Goal: Information Seeking & Learning: Check status

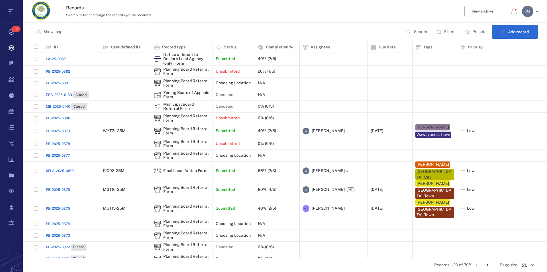
click at [449, 30] on p "Filters" at bounding box center [449, 32] width 11 height 6
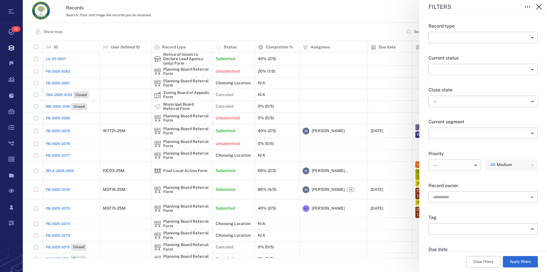
click at [453, 102] on body "Tasks 12 Records Boards Dashboard Reports Record types Guide steps Rules Form b…" at bounding box center [273, 136] width 547 height 272
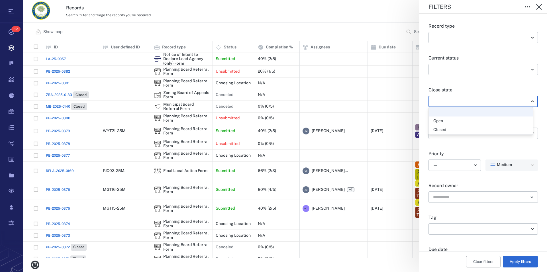
click at [446, 121] on div "Open" at bounding box center [480, 121] width 95 height 6
type input "*****"
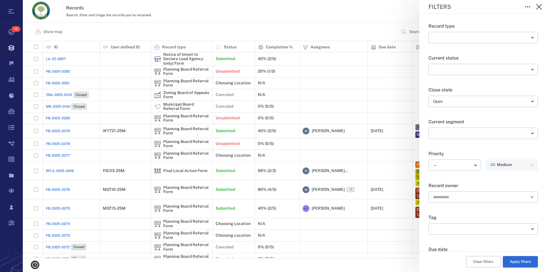
click at [521, 263] on button "Apply filters" at bounding box center [520, 261] width 35 height 11
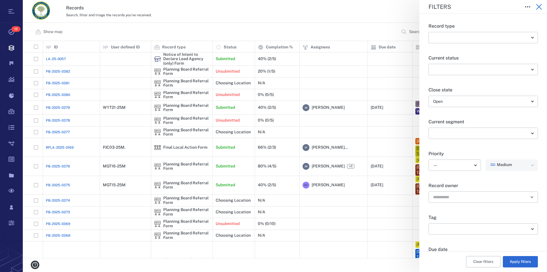
click at [542, 6] on icon "button" at bounding box center [539, 6] width 7 height 7
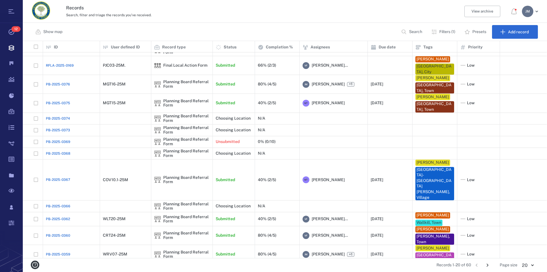
scroll to position [89, 0]
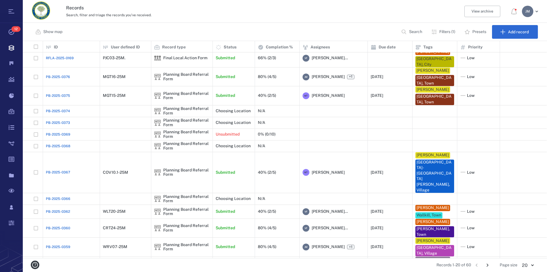
click at [485, 264] on button "Go to next page" at bounding box center [487, 265] width 9 height 9
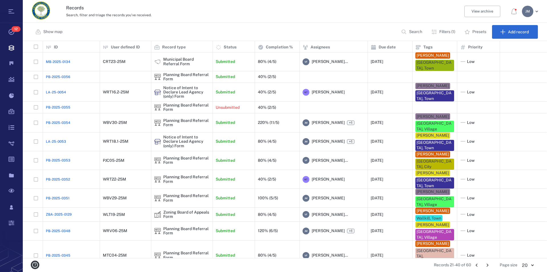
scroll to position [0, 0]
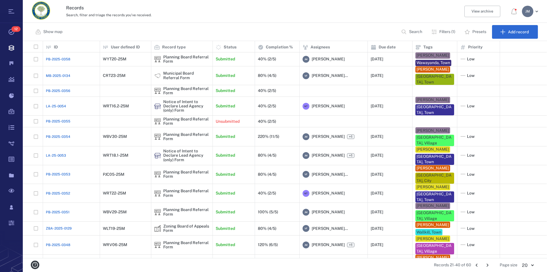
click at [478, 265] on icon "Go to previous page" at bounding box center [477, 265] width 6 height 6
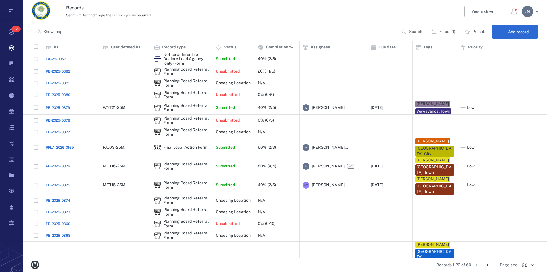
scroll to position [89, 0]
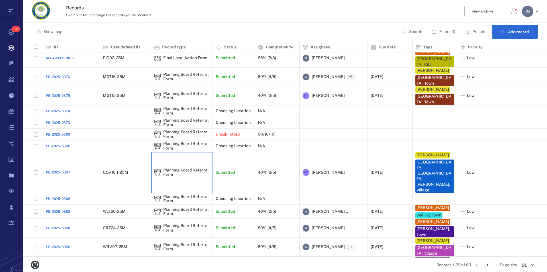
click at [170, 168] on div "Planning Board Referral Form" at bounding box center [186, 172] width 46 height 9
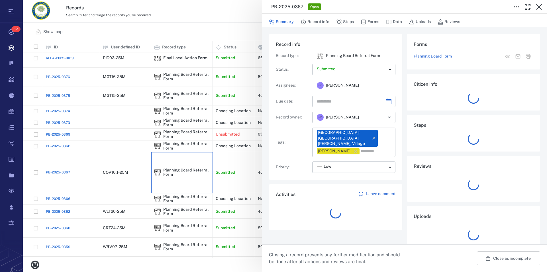
type input "**********"
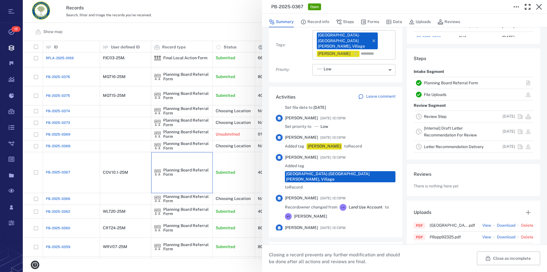
scroll to position [149, 0]
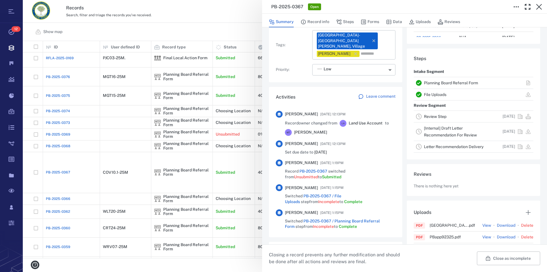
click at [470, 83] on link "Planning Board Referral Form" at bounding box center [451, 83] width 54 height 5
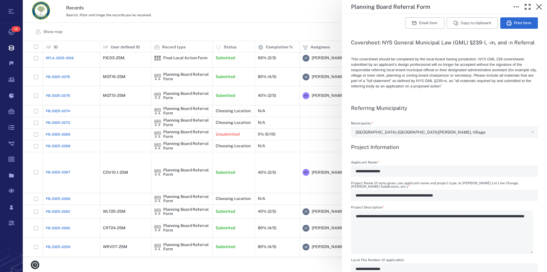
scroll to position [130, 0]
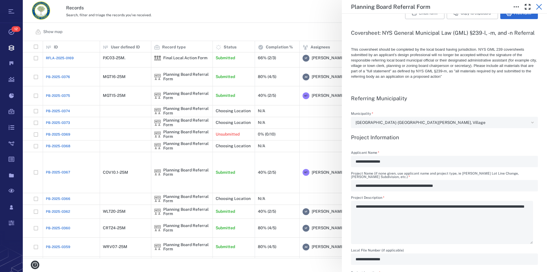
click at [538, 4] on icon "button" at bounding box center [539, 6] width 7 height 7
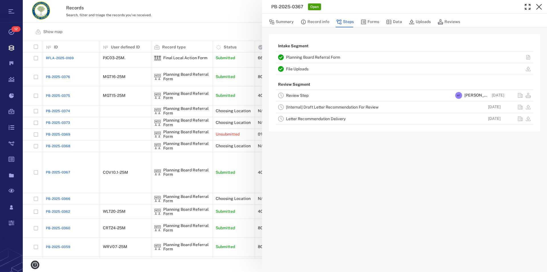
click at [538, 4] on icon "button" at bounding box center [539, 6] width 7 height 7
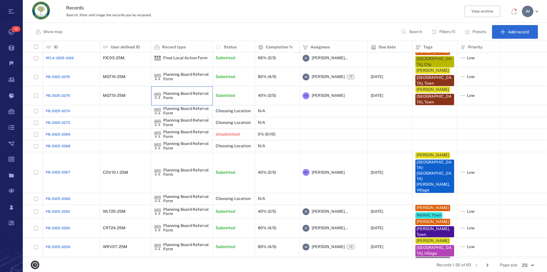
click at [180, 93] on div "Planning Board Referral Form" at bounding box center [186, 95] width 46 height 9
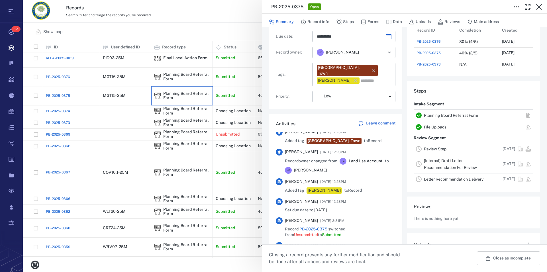
scroll to position [149, 0]
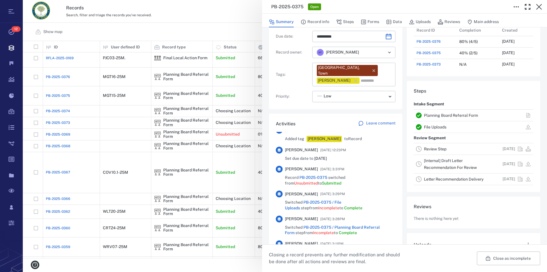
click at [447, 117] on link "Planning Board Referral Form" at bounding box center [451, 115] width 54 height 5
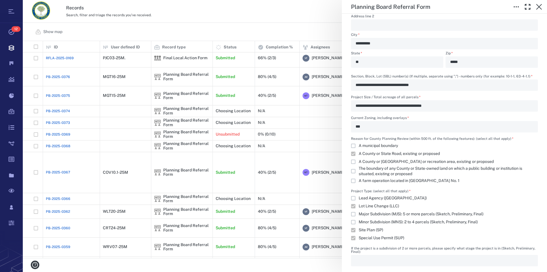
scroll to position [520, 0]
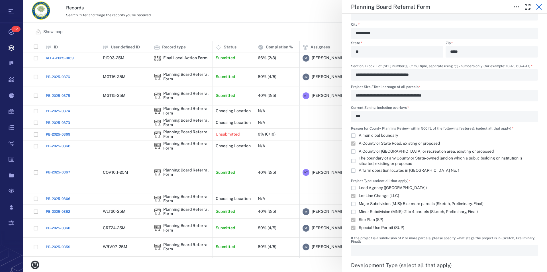
click at [541, 7] on icon "button" at bounding box center [539, 6] width 7 height 7
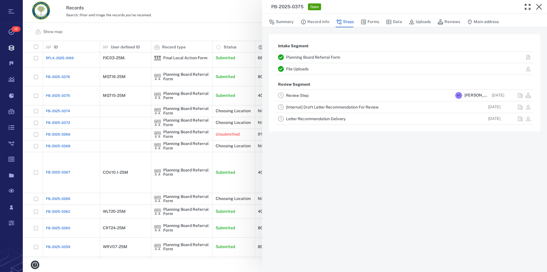
click at [541, 7] on icon "button" at bounding box center [539, 6] width 7 height 7
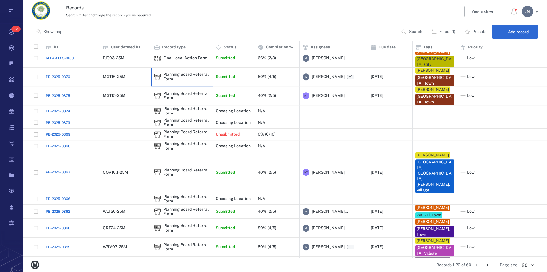
click at [174, 79] on div "Planning Board Referral Form" at bounding box center [186, 77] width 46 height 9
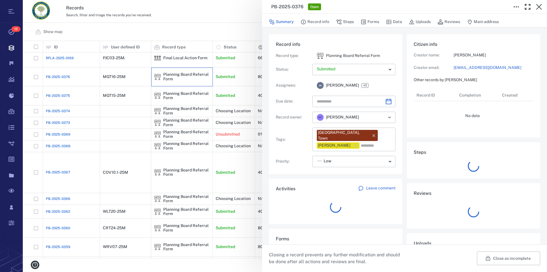
type input "**********"
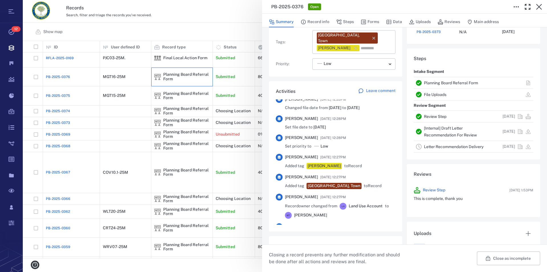
scroll to position [227, 0]
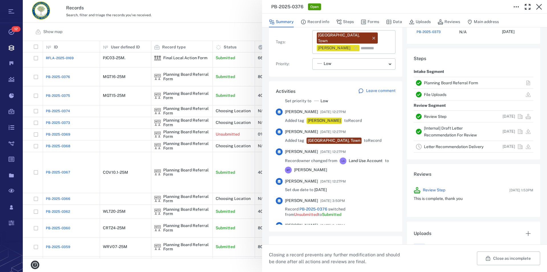
click at [435, 83] on link "Planning Board Referral Form" at bounding box center [451, 83] width 54 height 5
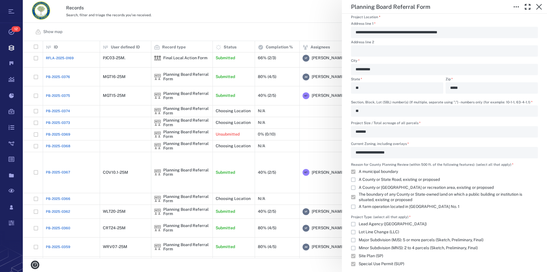
scroll to position [455, 0]
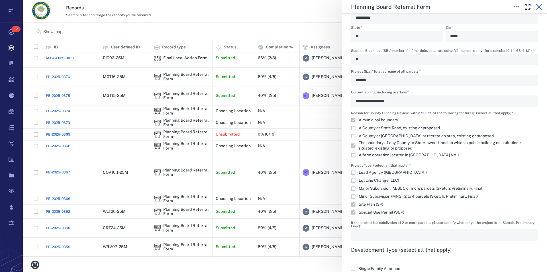
click at [537, 7] on icon "button" at bounding box center [539, 6] width 7 height 7
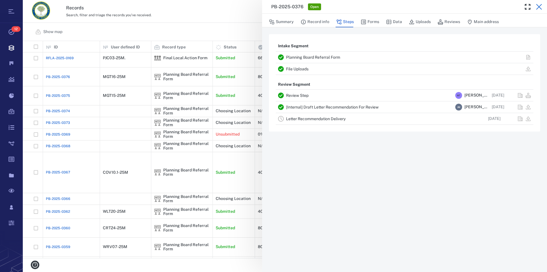
click at [537, 7] on icon "button" at bounding box center [539, 6] width 7 height 7
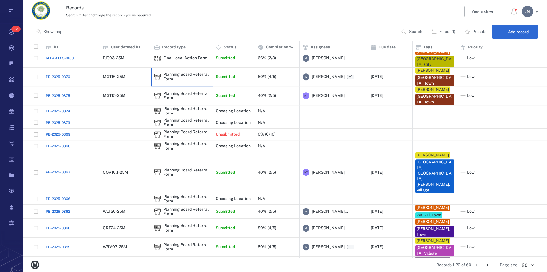
scroll to position [7, 0]
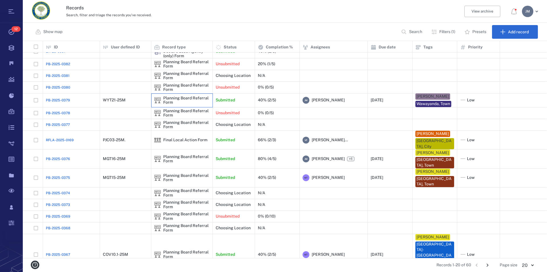
click at [160, 103] on img at bounding box center [157, 100] width 7 height 7
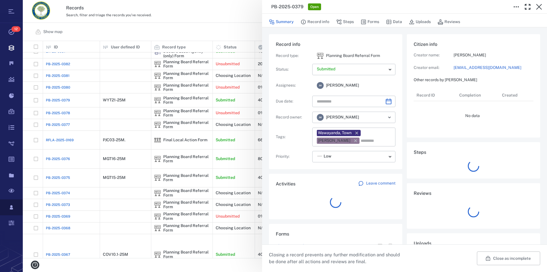
type input "**********"
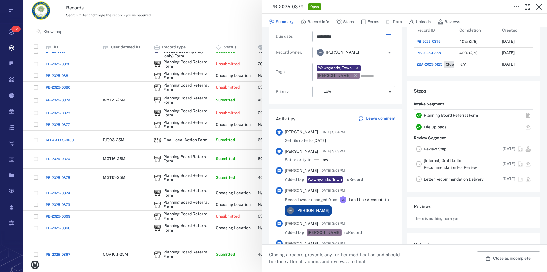
scroll to position [130, 0]
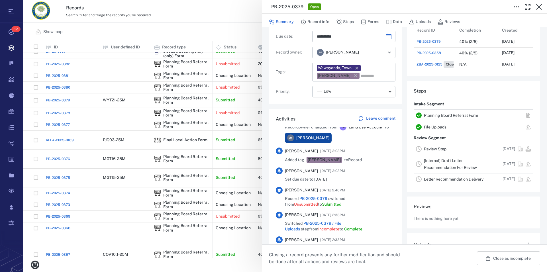
click at [437, 115] on link "Planning Board Referral Form" at bounding box center [451, 115] width 54 height 5
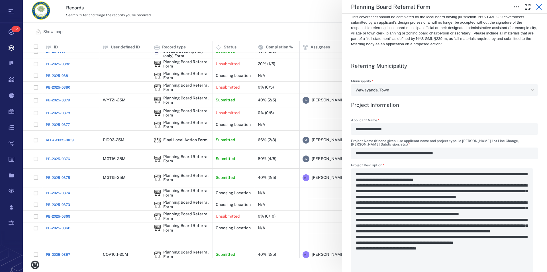
click at [540, 7] on icon "button" at bounding box center [539, 6] width 7 height 7
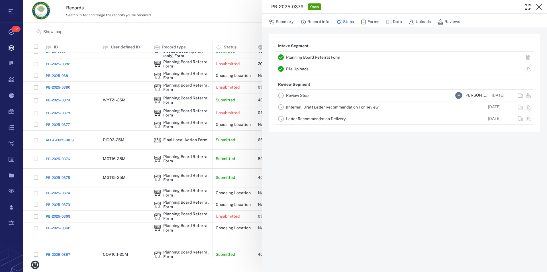
click at [540, 7] on div "PB-2025-0379 Open Summary Record info Steps Forms Data Uploads Reviews Intake S…" at bounding box center [285, 136] width 524 height 272
click at [539, 5] on icon "button" at bounding box center [539, 6] width 7 height 7
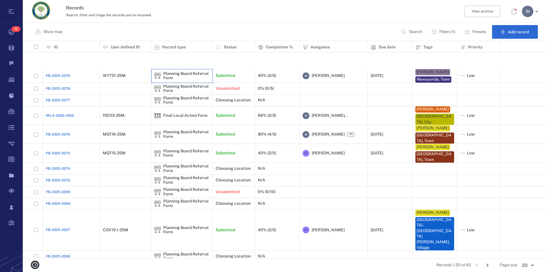
scroll to position [89, 0]
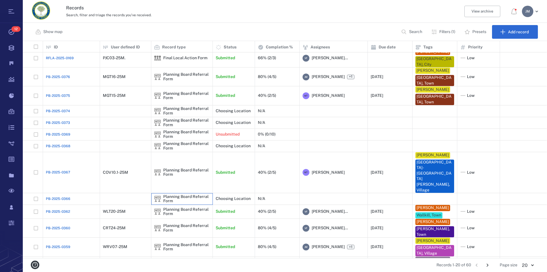
click at [178, 195] on div "Planning Board Referral Form" at bounding box center [186, 199] width 46 height 9
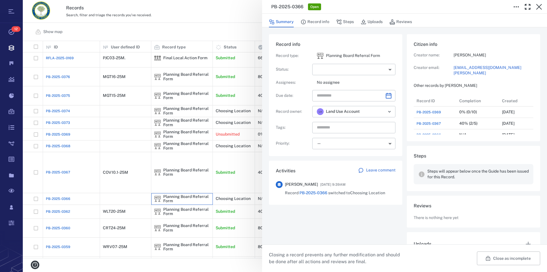
scroll to position [296, 108]
click at [498, 260] on button "Close as incomplete" at bounding box center [508, 259] width 63 height 14
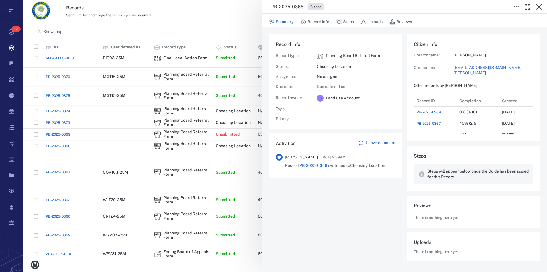
scroll to position [76, 0]
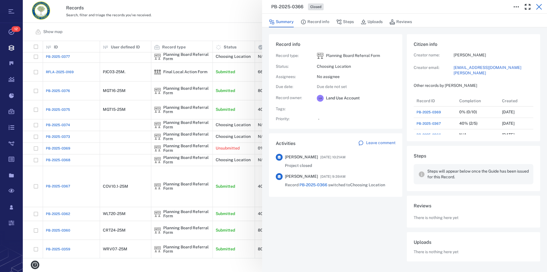
click at [538, 5] on icon "button" at bounding box center [539, 6] width 7 height 7
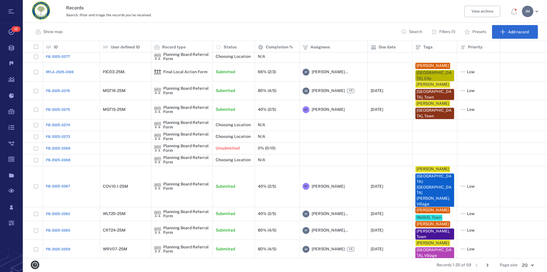
scroll to position [92, 0]
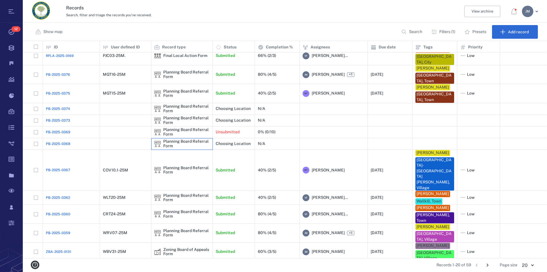
click at [175, 141] on div "Planning Board Referral Form" at bounding box center [186, 143] width 46 height 9
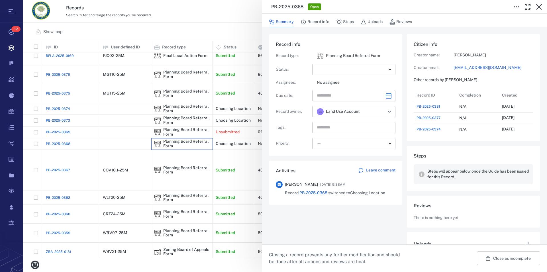
scroll to position [228, 108]
click at [508, 258] on button "Close as incomplete" at bounding box center [508, 259] width 63 height 14
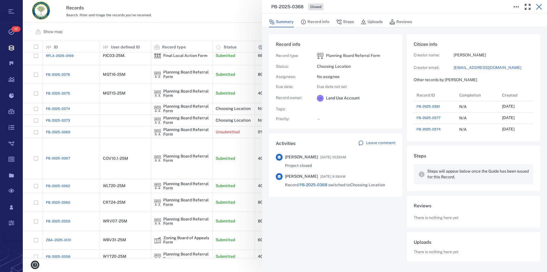
click at [540, 7] on icon "button" at bounding box center [539, 7] width 6 height 6
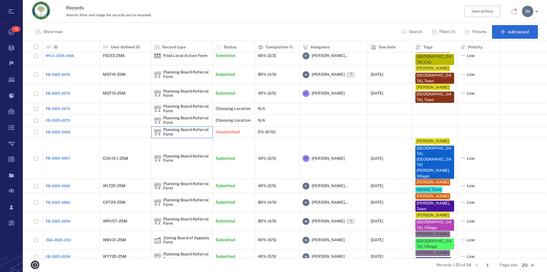
click at [178, 131] on div "Planning Board Referral Form" at bounding box center [186, 132] width 46 height 9
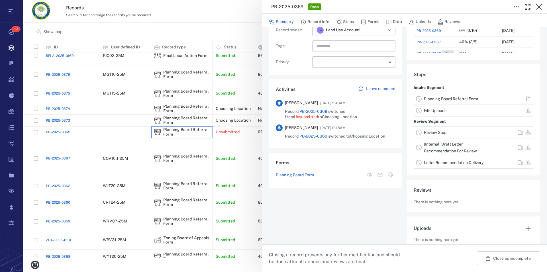
scroll to position [91, 0]
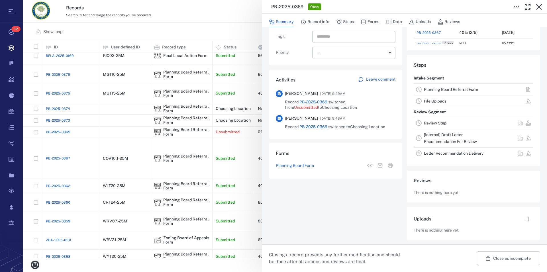
click at [442, 92] on div "Planning Board Referral Form" at bounding box center [459, 89] width 70 height 7
click at [442, 90] on link "Planning Board Referral Form" at bounding box center [451, 89] width 54 height 5
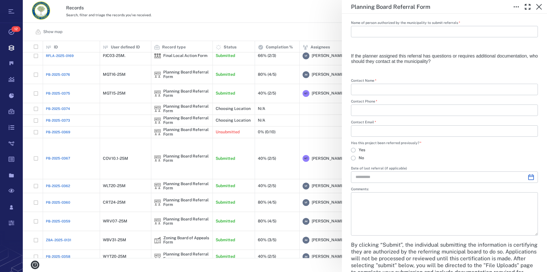
scroll to position [1235, 0]
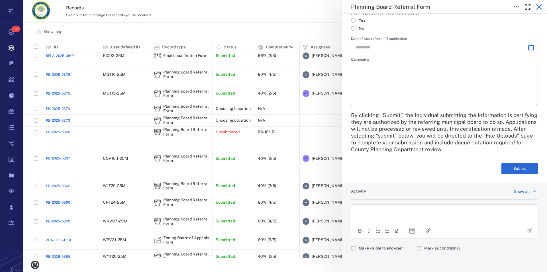
click at [541, 7] on icon "button" at bounding box center [539, 6] width 7 height 7
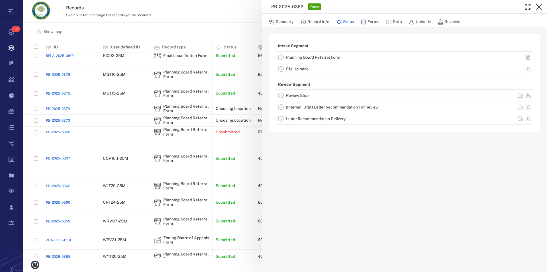
click at [303, 70] on link "File Uploads" at bounding box center [297, 69] width 23 height 5
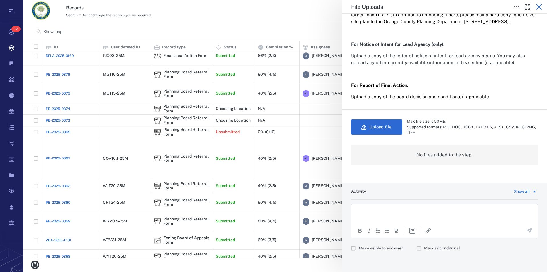
click at [540, 6] on icon "button" at bounding box center [539, 7] width 6 height 6
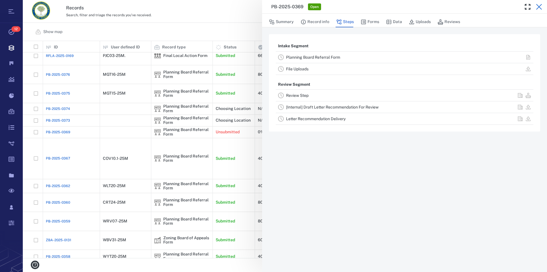
click at [538, 7] on icon "button" at bounding box center [539, 6] width 7 height 7
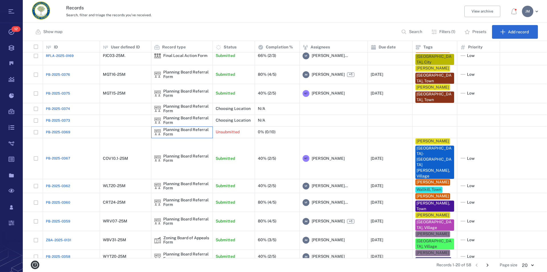
click at [197, 130] on div "Planning Board Referral Form" at bounding box center [186, 132] width 46 height 9
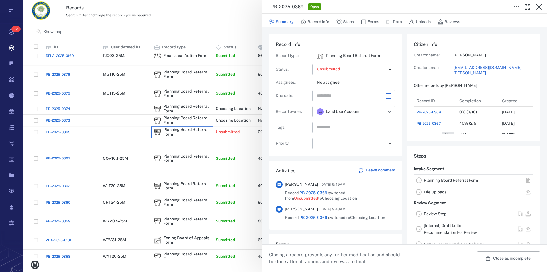
scroll to position [5, 5]
click at [506, 260] on button "Close as incomplete" at bounding box center [508, 259] width 63 height 14
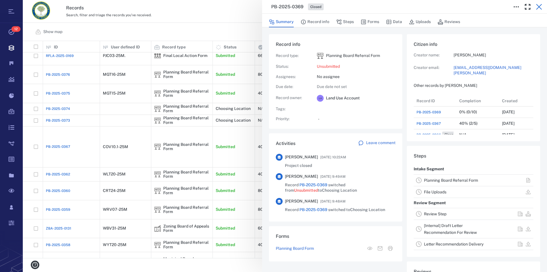
click at [540, 7] on icon "button" at bounding box center [539, 6] width 7 height 7
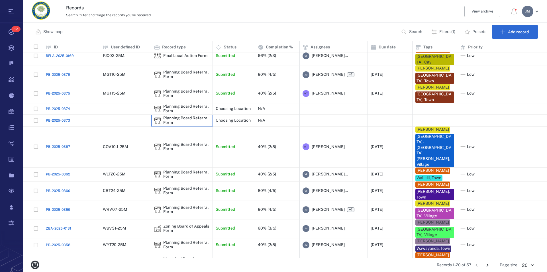
click at [176, 120] on div "Planning Board Referral Form" at bounding box center [186, 120] width 46 height 9
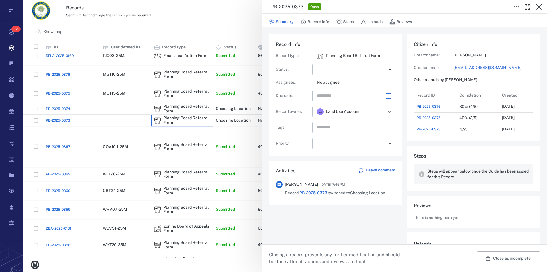
scroll to position [25, 0]
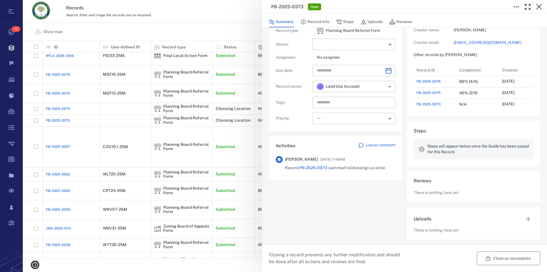
click at [504, 260] on button "Close as incomplete" at bounding box center [508, 259] width 63 height 14
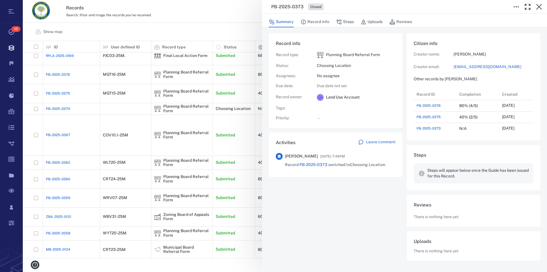
scroll to position [1, 0]
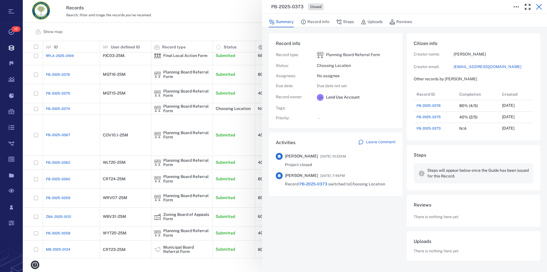
click at [539, 5] on icon "button" at bounding box center [539, 6] width 7 height 7
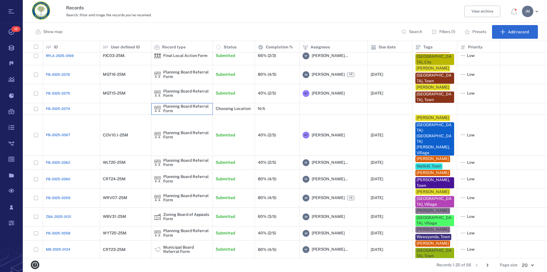
click at [190, 108] on div "Planning Board Referral Form" at bounding box center [186, 108] width 46 height 9
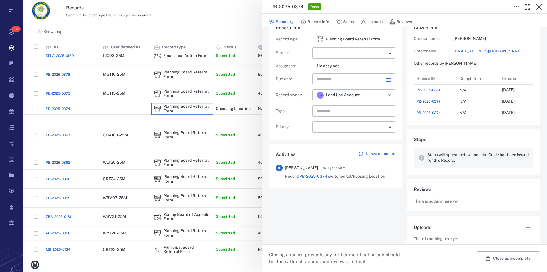
scroll to position [25, 0]
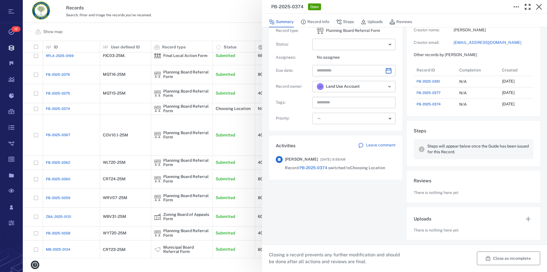
click at [502, 258] on button "Close as incomplete" at bounding box center [508, 259] width 63 height 14
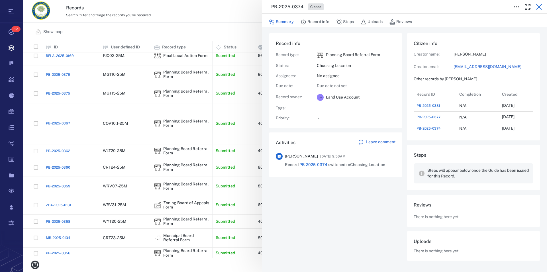
scroll to position [1, 0]
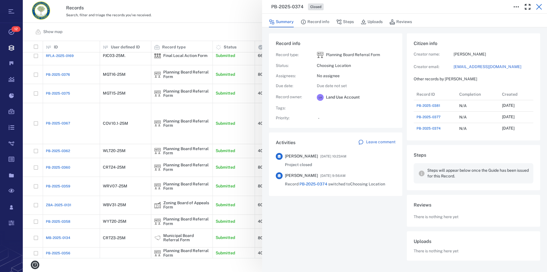
click at [540, 8] on icon "button" at bounding box center [539, 6] width 7 height 7
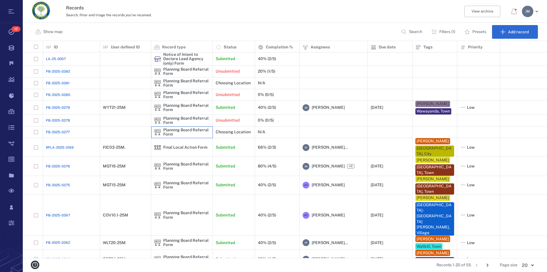
click at [167, 131] on div "Planning Board Referral Form" at bounding box center [186, 132] width 46 height 9
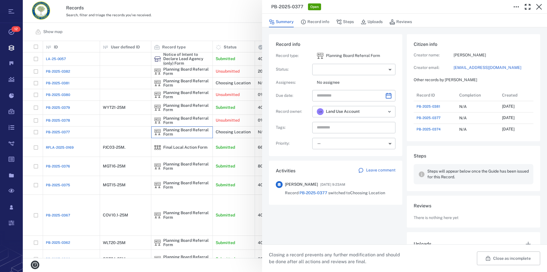
scroll to position [228, 108]
click at [541, 4] on icon "button" at bounding box center [539, 6] width 7 height 7
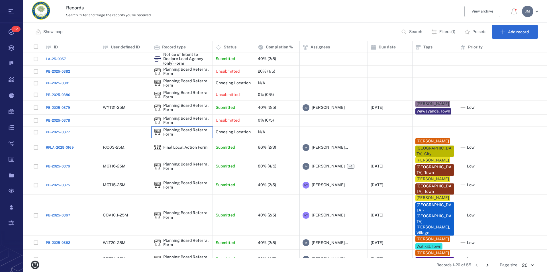
scroll to position [101, 0]
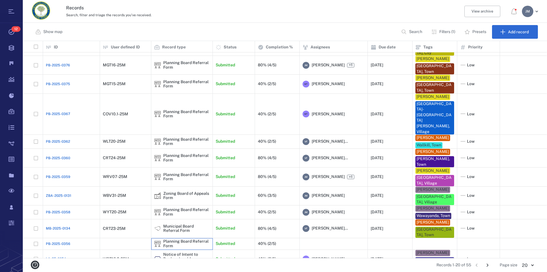
click at [188, 240] on div "Planning Board Referral Form" at bounding box center [186, 244] width 46 height 9
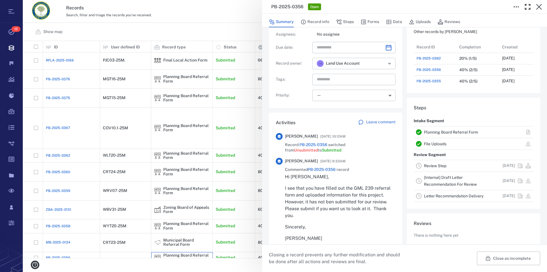
scroll to position [65, 0]
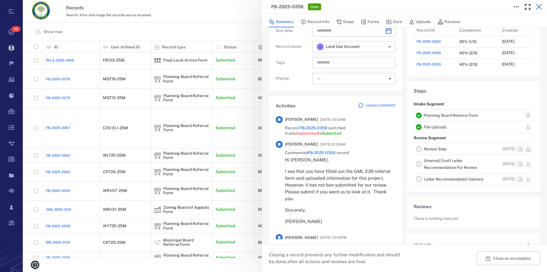
click at [535, 7] on button "button" at bounding box center [538, 6] width 11 height 11
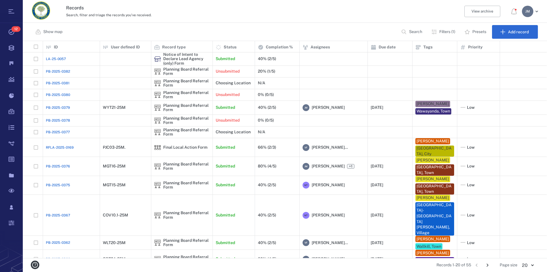
scroll to position [101, 0]
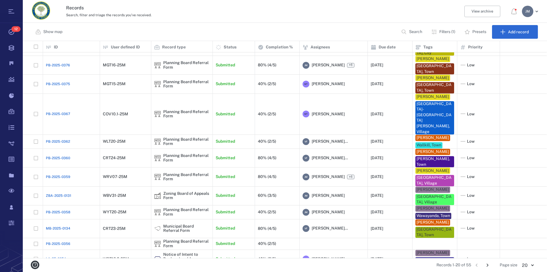
click at [197, 270] on div "Planning Board Referral Form" at bounding box center [186, 274] width 46 height 9
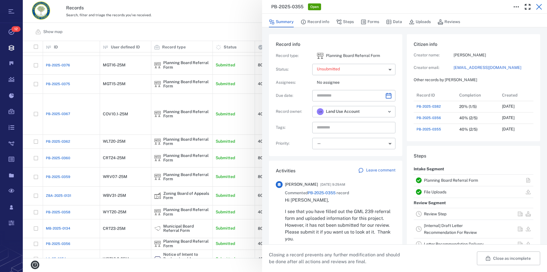
click at [537, 7] on icon "button" at bounding box center [539, 6] width 7 height 7
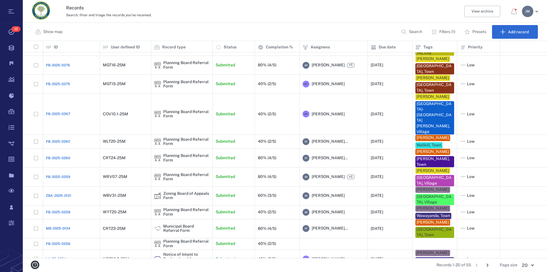
click at [490, 267] on icon "Go to next page" at bounding box center [487, 265] width 6 height 6
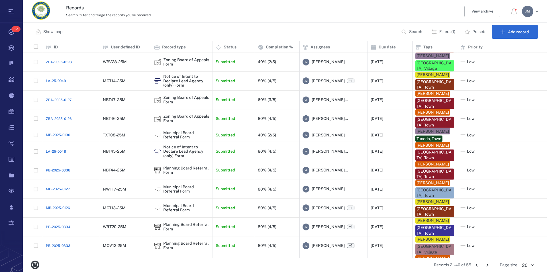
scroll to position [212, 519]
click at [489, 265] on icon "Go to next page" at bounding box center [488, 265] width 2 height 3
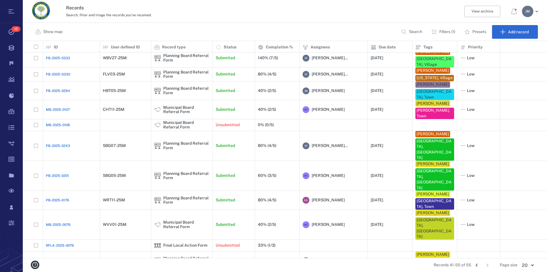
scroll to position [0, 0]
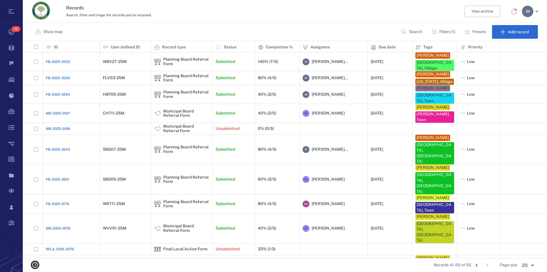
click at [477, 265] on icon "Go to previous page" at bounding box center [477, 265] width 2 height 3
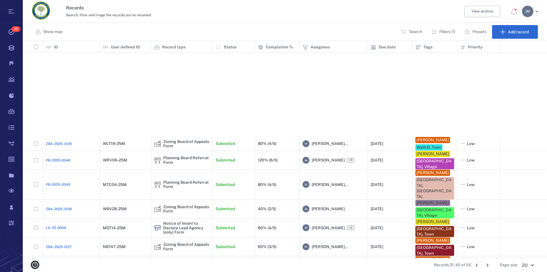
scroll to position [152, 0]
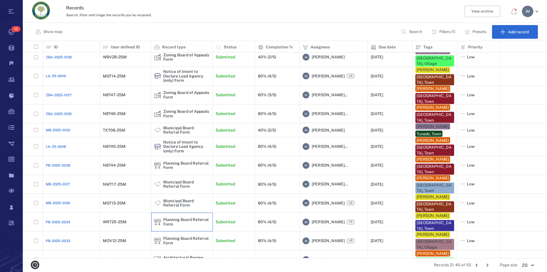
click at [164, 218] on div "Planning Board Referral Form" at bounding box center [186, 222] width 46 height 9
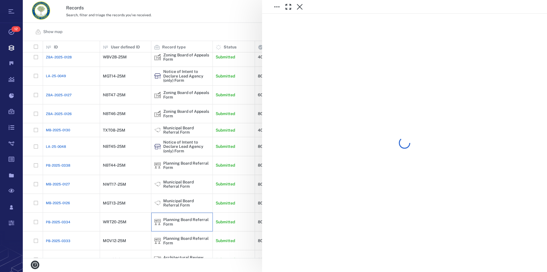
scroll to position [152, 0]
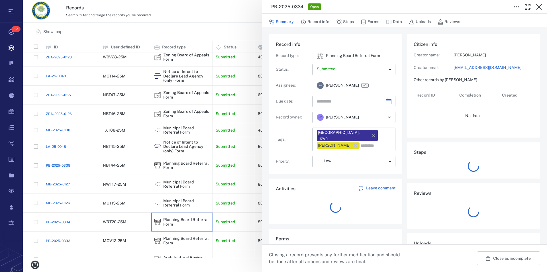
type input "**********"
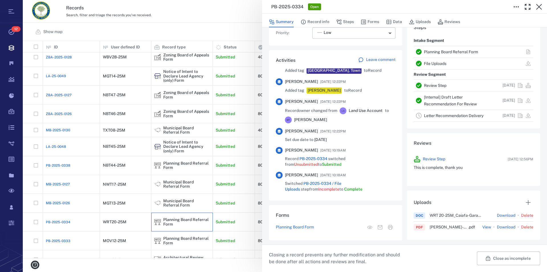
scroll to position [260, 0]
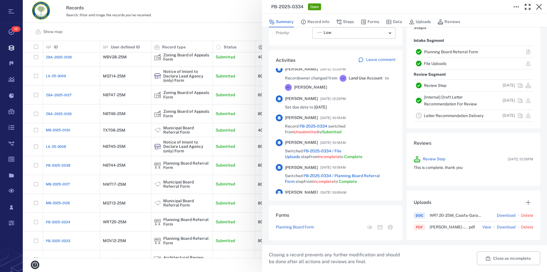
click at [462, 51] on link "Planning Board Referral Form" at bounding box center [451, 52] width 54 height 5
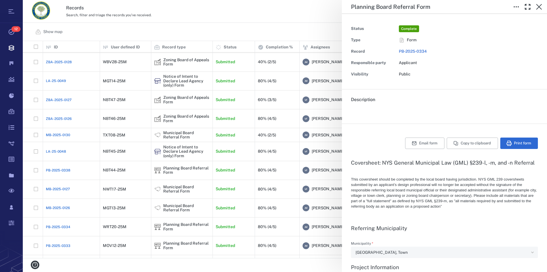
type textarea "*"
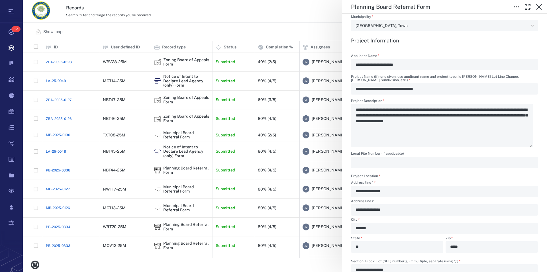
scroll to position [195, 0]
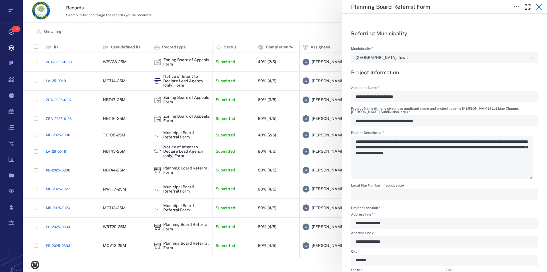
click at [540, 8] on icon "button" at bounding box center [539, 6] width 7 height 7
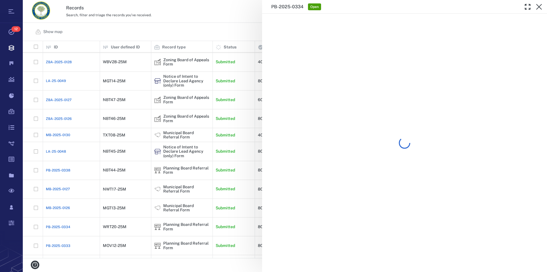
click at [540, 8] on icon "button" at bounding box center [539, 6] width 7 height 7
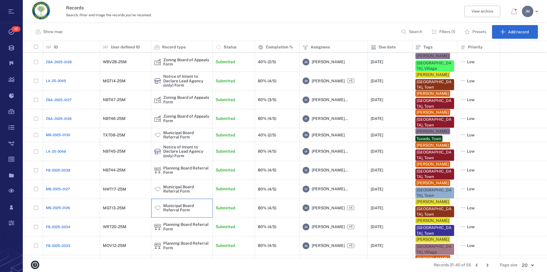
click at [175, 204] on div "Municipal Board Referral Form" at bounding box center [186, 208] width 46 height 9
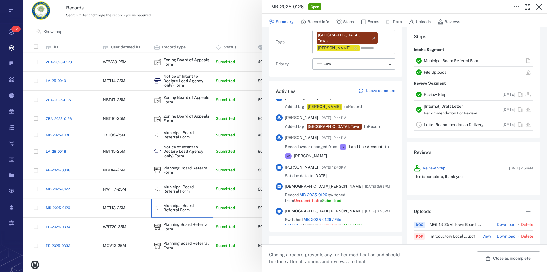
scroll to position [260, 0]
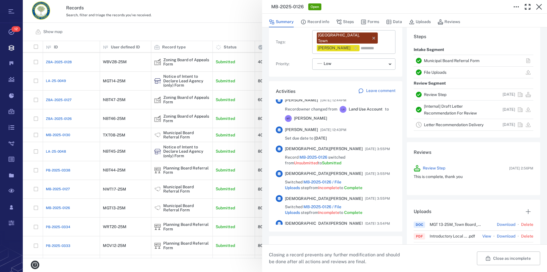
click at [460, 63] on link "Municipal Board Referral Form" at bounding box center [452, 60] width 56 height 5
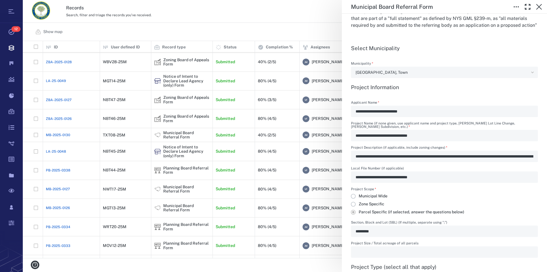
scroll to position [195, 0]
click at [428, 163] on div "**********" at bounding box center [444, 156] width 187 height 11
click at [537, 6] on icon "button" at bounding box center [539, 6] width 7 height 7
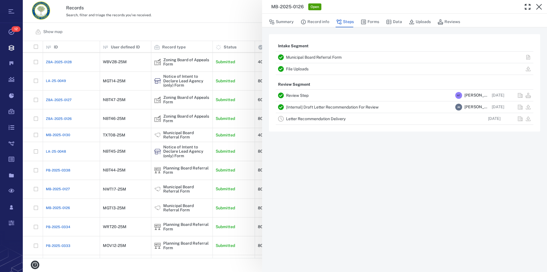
click at [537, 6] on icon "button" at bounding box center [539, 6] width 7 height 7
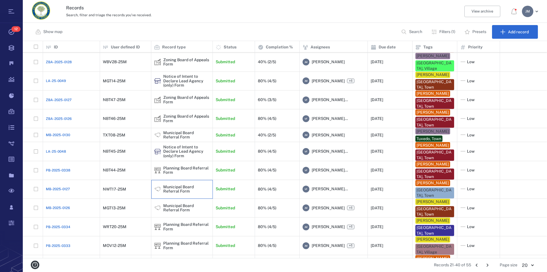
click at [188, 185] on div "Municipal Board Referral Form" at bounding box center [186, 189] width 46 height 9
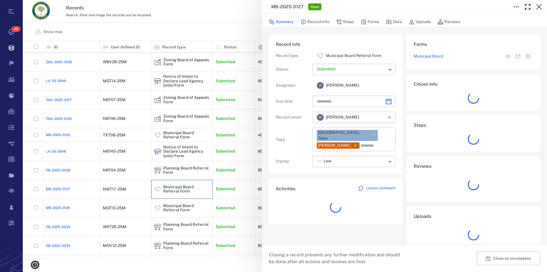
type input "**********"
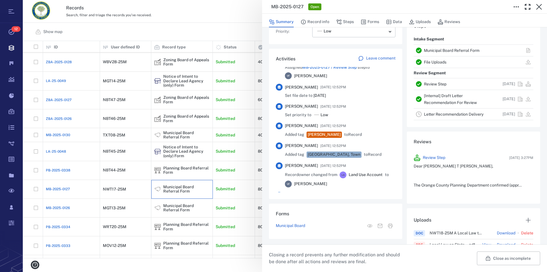
scroll to position [227, 0]
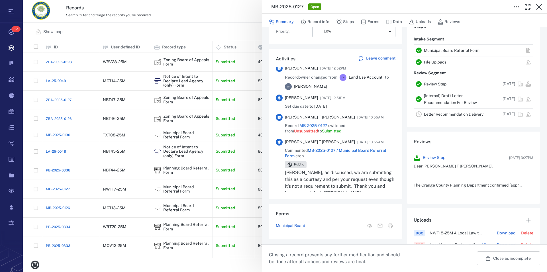
click at [461, 49] on link "Municipal Board Referral Form" at bounding box center [452, 50] width 56 height 5
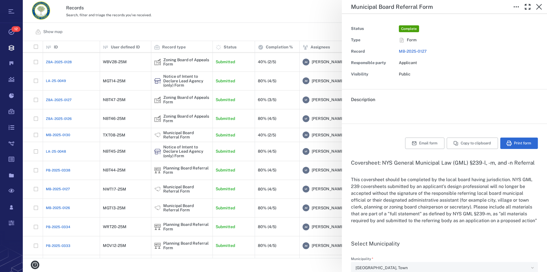
type input "**********"
click at [541, 7] on icon "button" at bounding box center [539, 6] width 7 height 7
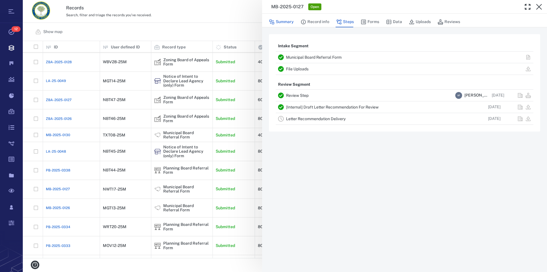
click at [287, 22] on button "Summary" at bounding box center [281, 22] width 25 height 11
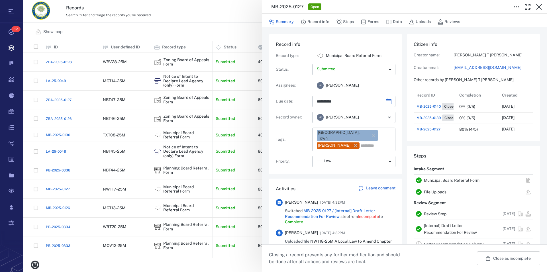
scroll to position [103, 108]
type input "**********"
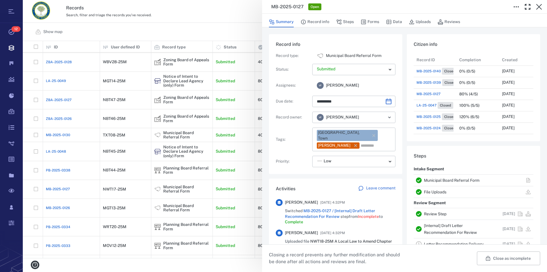
scroll to position [63, 0]
click at [460, 179] on link "Municipal Board Referral Form" at bounding box center [452, 180] width 56 height 5
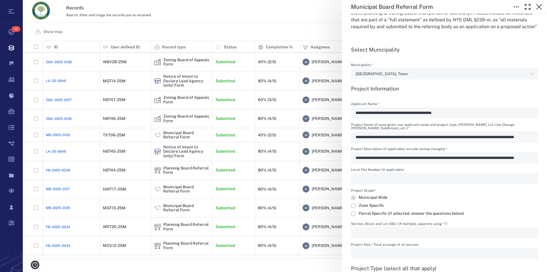
scroll to position [195, 0]
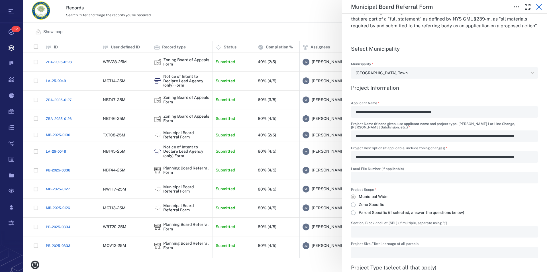
click at [538, 6] on icon "button" at bounding box center [539, 7] width 6 height 6
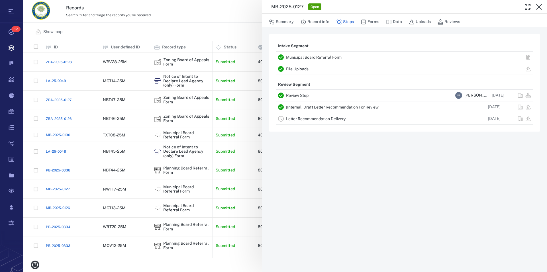
click at [538, 6] on icon "button" at bounding box center [539, 7] width 6 height 6
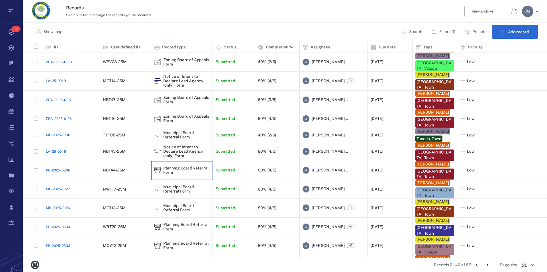
click at [171, 166] on div "Planning Board Referral Form" at bounding box center [186, 170] width 46 height 9
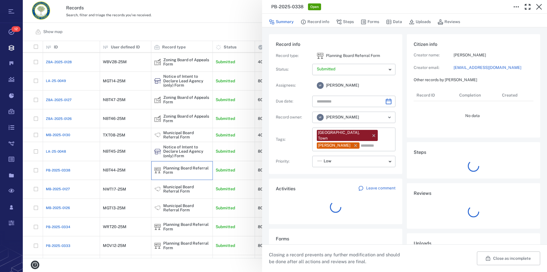
type input "**********"
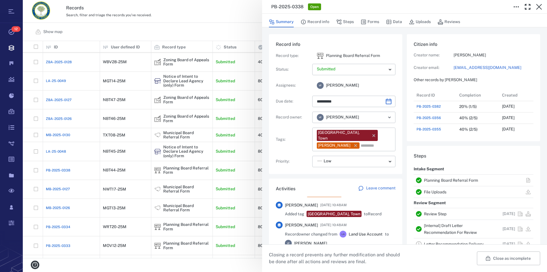
click at [447, 178] on link "Planning Board Referral Form" at bounding box center [451, 180] width 54 height 5
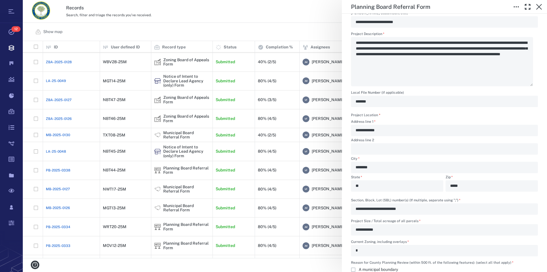
scroll to position [292, 0]
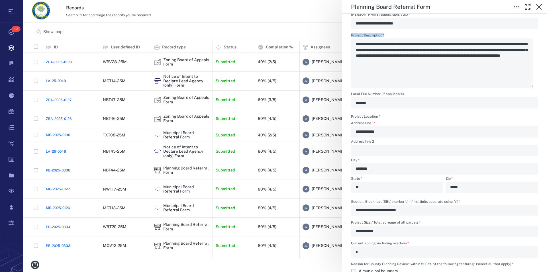
drag, startPoint x: 356, startPoint y: 44, endPoint x: 391, endPoint y: 46, distance: 34.8
click at [391, 46] on div "**********" at bounding box center [444, 61] width 187 height 54
click at [539, 7] on icon "button" at bounding box center [539, 7] width 6 height 6
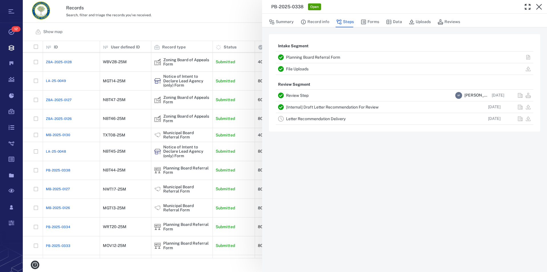
click at [539, 7] on icon "button" at bounding box center [539, 7] width 6 height 6
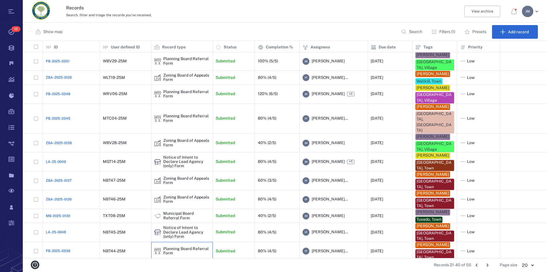
scroll to position [70, 0]
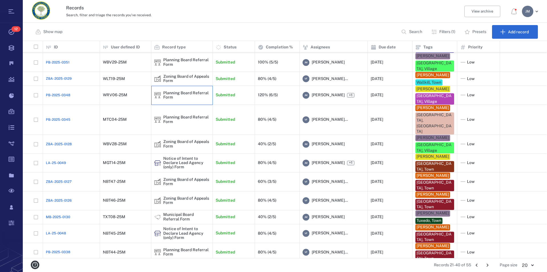
click at [154, 96] on img at bounding box center [157, 95] width 7 height 7
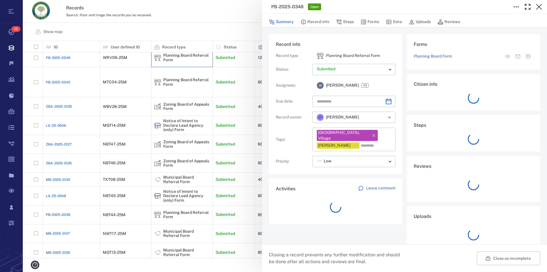
type input "**********"
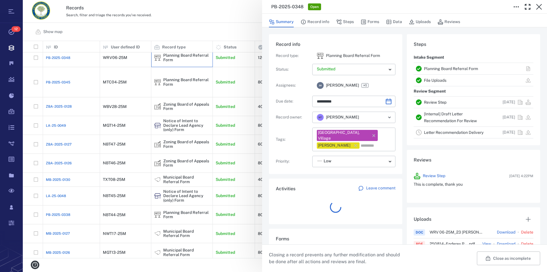
scroll to position [5, 5]
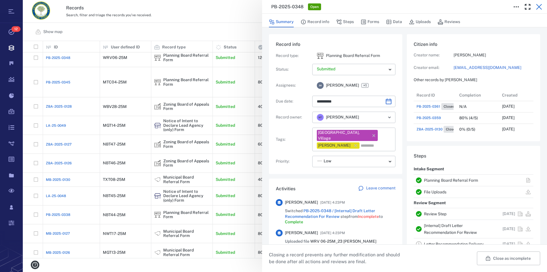
click at [539, 8] on icon "button" at bounding box center [539, 7] width 6 height 6
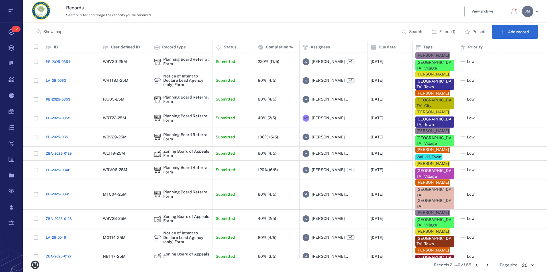
click at [478, 264] on icon "Go to previous page" at bounding box center [477, 265] width 6 height 6
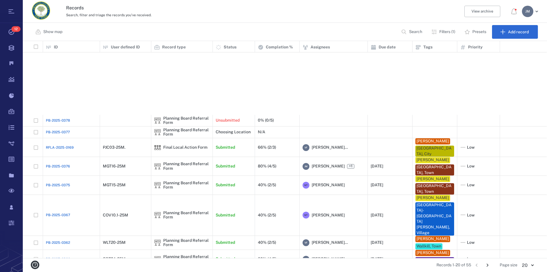
scroll to position [101, 0]
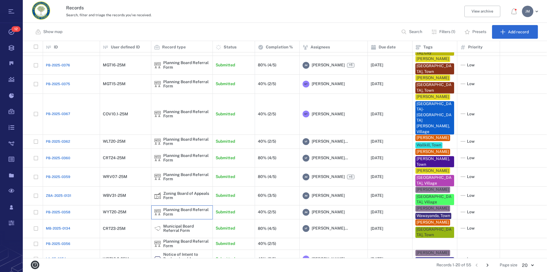
click at [166, 208] on div "Planning Board Referral Form" at bounding box center [186, 212] width 46 height 9
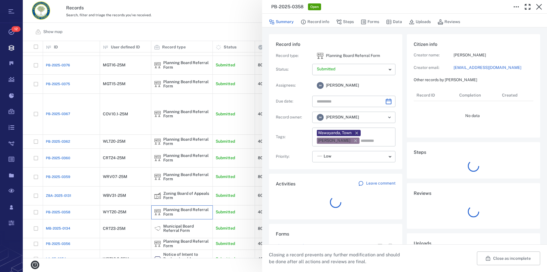
type input "**********"
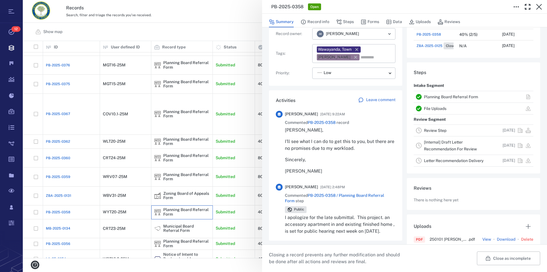
scroll to position [97, 0]
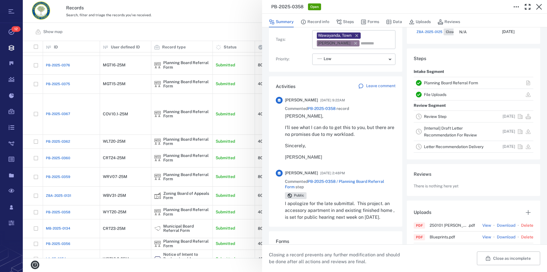
click at [437, 82] on link "Planning Board Referral Form" at bounding box center [451, 83] width 54 height 5
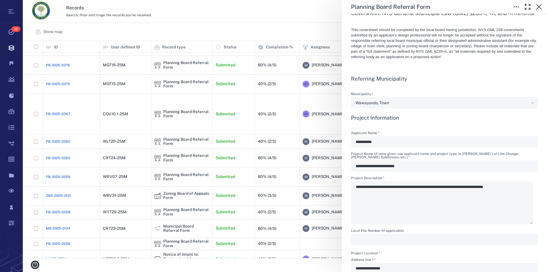
scroll to position [162, 0]
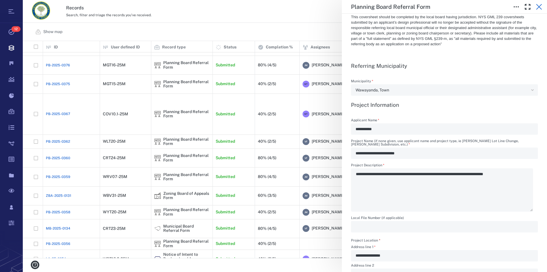
click at [539, 9] on icon "button" at bounding box center [539, 6] width 7 height 7
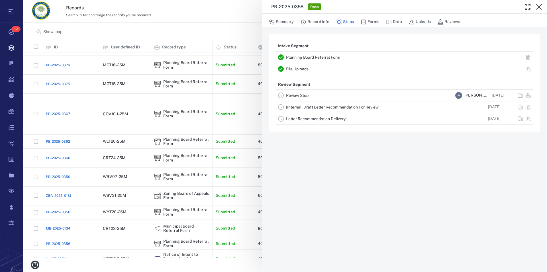
click at [293, 68] on link "File Uploads" at bounding box center [297, 69] width 23 height 5
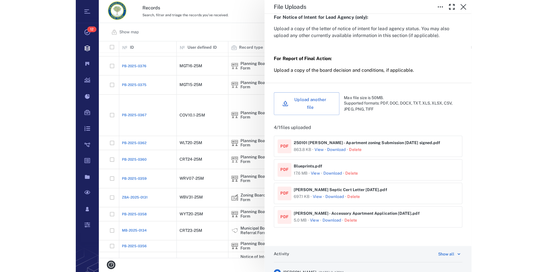
scroll to position [212, 519]
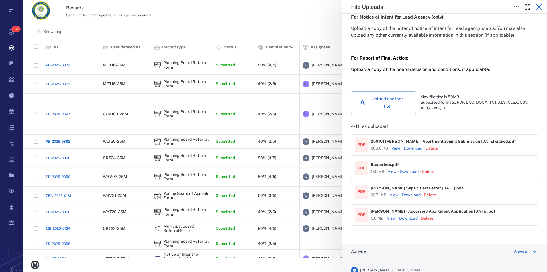
click at [537, 7] on icon "button" at bounding box center [539, 6] width 7 height 7
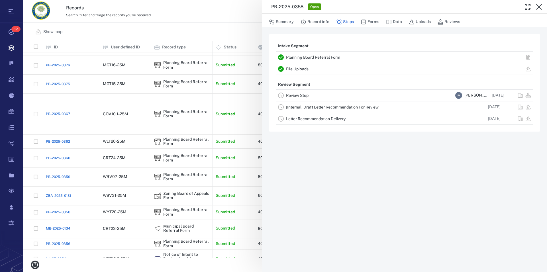
click at [310, 55] on div "Planning Board Referral Form" at bounding box center [369, 57] width 167 height 7
click at [313, 57] on link "Planning Board Referral Form" at bounding box center [313, 57] width 54 height 5
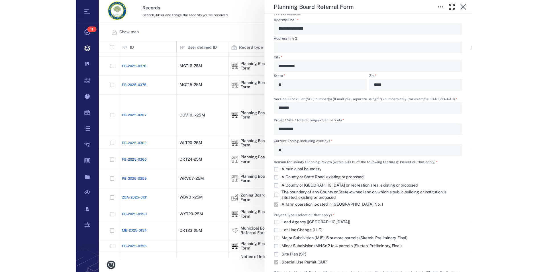
scroll to position [210, 365]
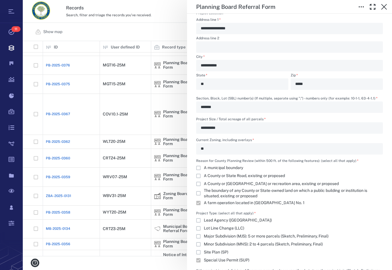
type textarea "*"
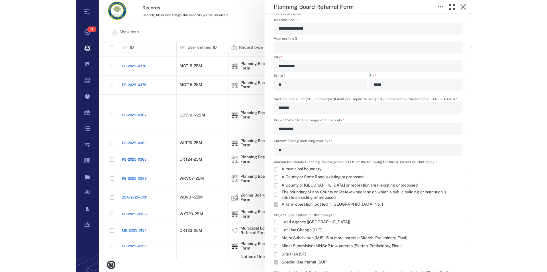
scroll to position [5, 5]
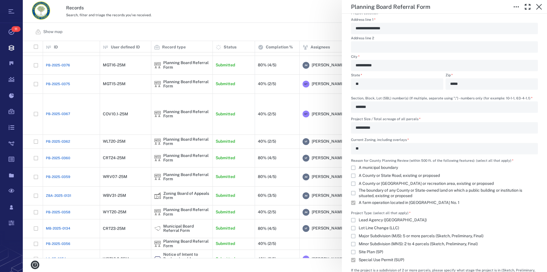
type textarea "*"
click at [540, 7] on icon "button" at bounding box center [539, 6] width 7 height 7
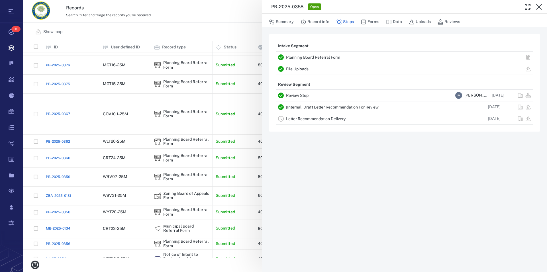
click at [540, 7] on icon "button" at bounding box center [539, 6] width 7 height 7
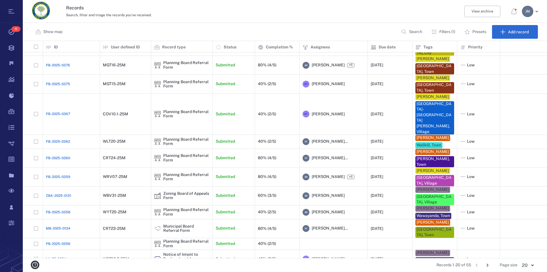
click at [489, 266] on icon "Go to next page" at bounding box center [487, 265] width 6 height 6
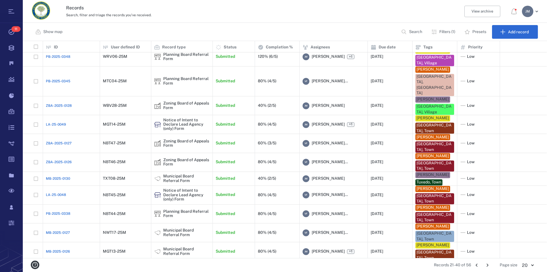
scroll to position [145, 0]
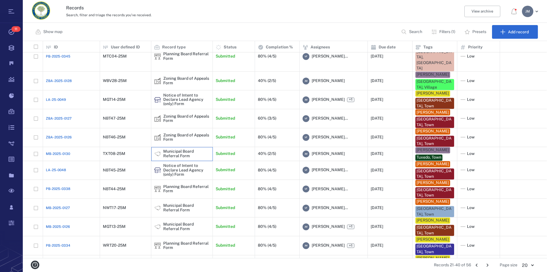
click at [177, 150] on div "Municipal Board Referral Form" at bounding box center [186, 154] width 46 height 9
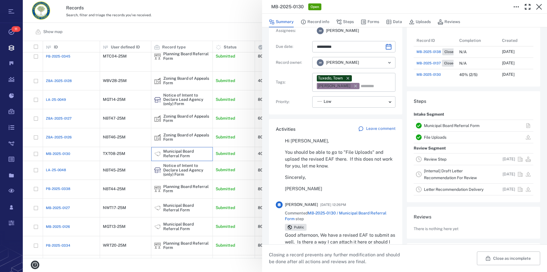
scroll to position [65, 0]
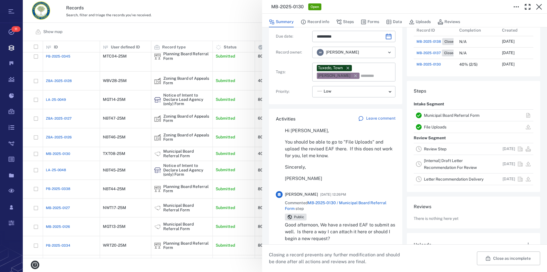
click at [443, 113] on link "Municipal Board Referral Form" at bounding box center [452, 115] width 56 height 5
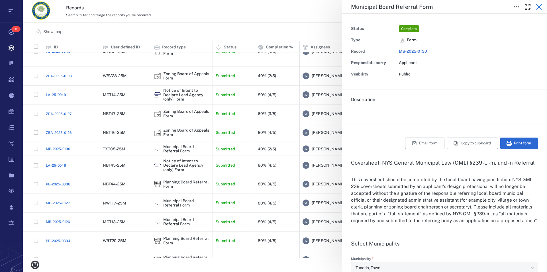
click at [539, 6] on icon "button" at bounding box center [539, 6] width 7 height 7
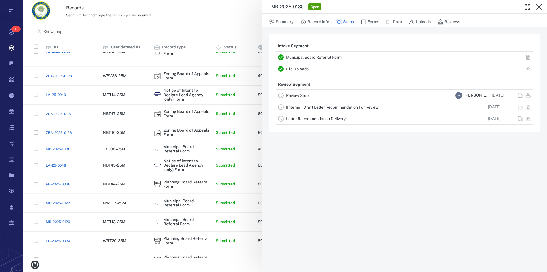
click at [301, 68] on link "File Uploads" at bounding box center [297, 69] width 23 height 5
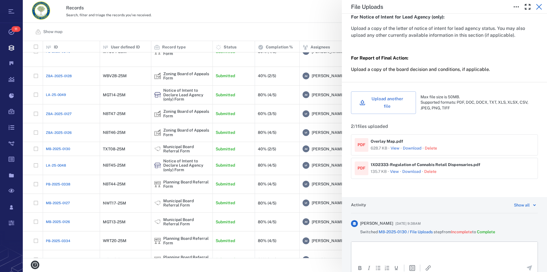
click at [539, 6] on icon "button" at bounding box center [539, 6] width 7 height 7
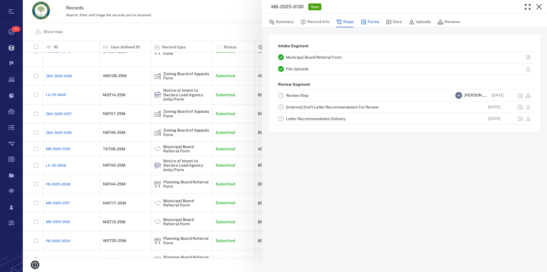
click at [372, 22] on button "Forms" at bounding box center [370, 22] width 19 height 11
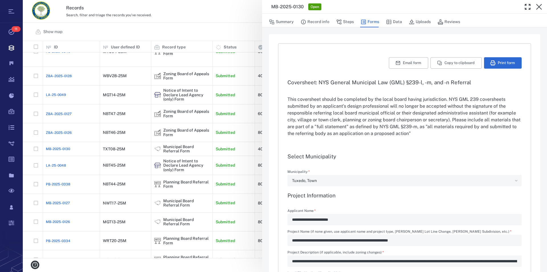
type input "**********"
type textarea "*"
click at [505, 62] on button "Print form" at bounding box center [503, 62] width 38 height 11
click at [398, 23] on button "Data" at bounding box center [394, 22] width 16 height 11
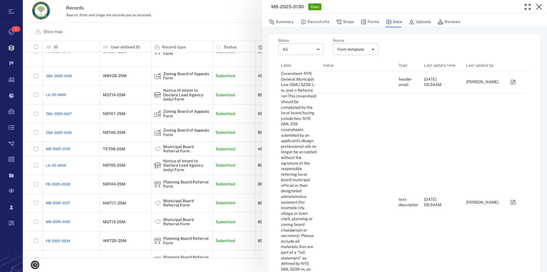
scroll to position [925, 243]
click at [318, 20] on button "Record info" at bounding box center [315, 22] width 29 height 11
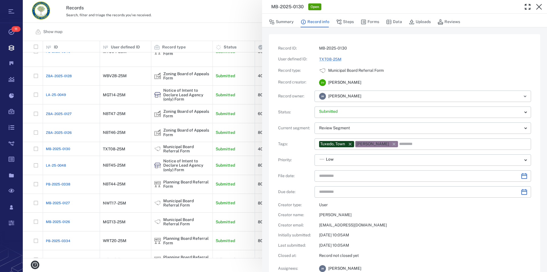
type input "**********"
click at [499, 49] on p "MB-2025-0130" at bounding box center [425, 49] width 212 height 6
click at [286, 23] on button "Summary" at bounding box center [281, 22] width 25 height 11
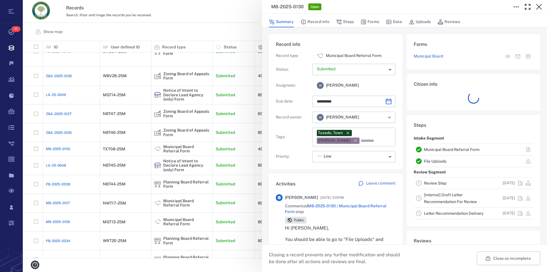
type input "**********"
click at [442, 161] on div "Steps Intake Segment Municipal Board Referral Form File Uploads Review Segment …" at bounding box center [473, 170] width 133 height 111
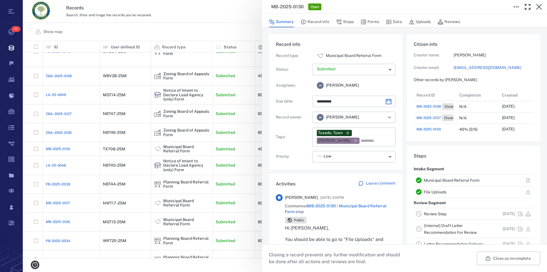
scroll to position [274, 108]
click at [441, 192] on link "File Uploads" at bounding box center [435, 192] width 23 height 5
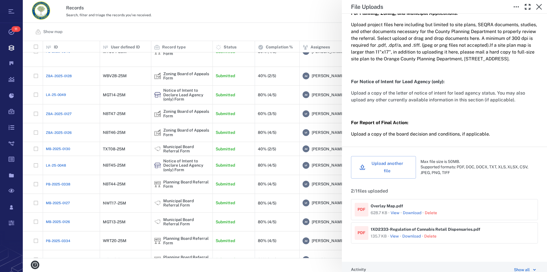
scroll to position [195, 0]
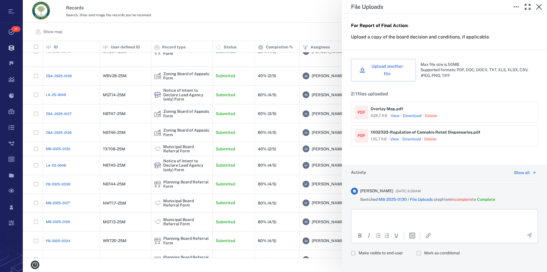
click at [409, 117] on link "Download" at bounding box center [412, 116] width 19 height 6
click at [416, 139] on link "Download" at bounding box center [411, 140] width 19 height 6
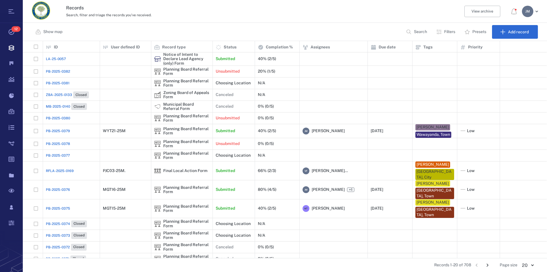
scroll to position [212, 519]
click at [412, 31] on button "Search" at bounding box center [417, 32] width 29 height 14
type input "*******"
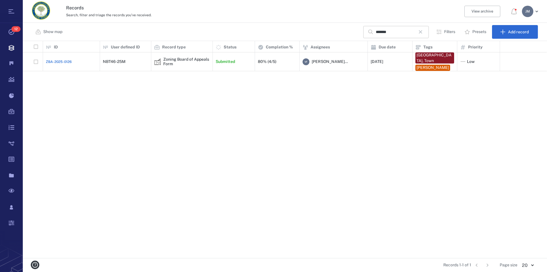
click at [422, 32] on icon "button" at bounding box center [420, 31] width 3 height 3
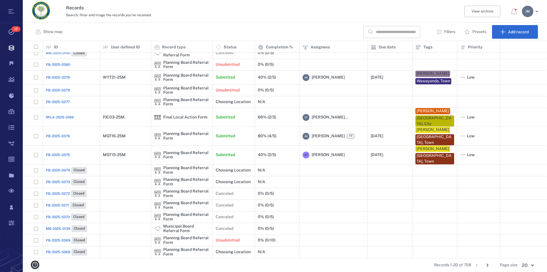
scroll to position [54, 0]
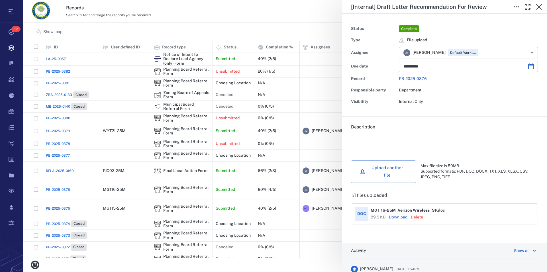
click at [395, 215] on link "Download" at bounding box center [398, 218] width 19 height 6
click at [429, 4] on h5 "[Internal] Draft Letter Recommendation For Review" at bounding box center [419, 6] width 136 height 7
